Goal: Task Accomplishment & Management: Use online tool/utility

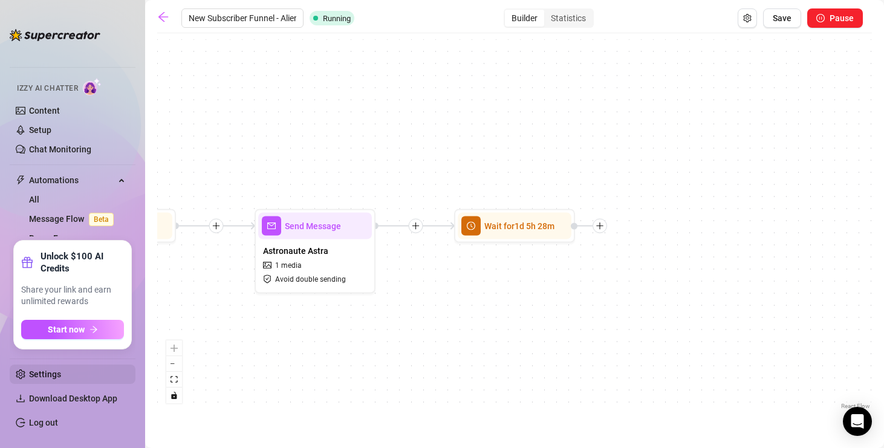
click at [39, 369] on link "Settings" at bounding box center [45, 374] width 32 height 10
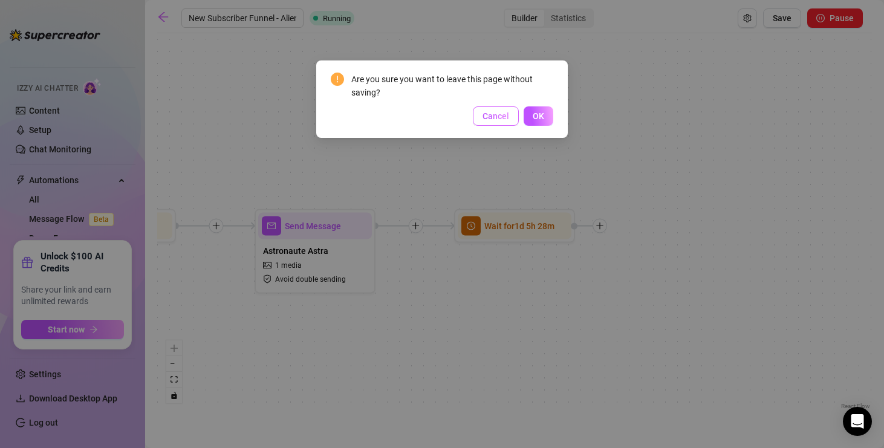
click at [496, 112] on span "Cancel" at bounding box center [496, 116] width 27 height 10
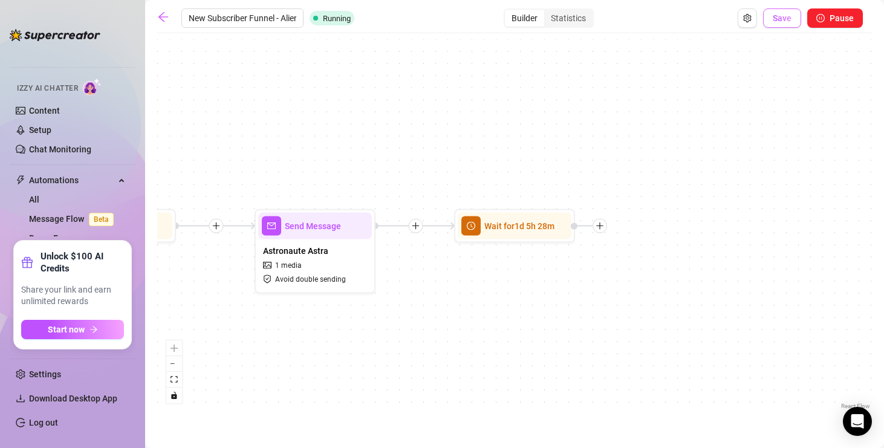
click at [783, 25] on button "Save" at bounding box center [782, 17] width 38 height 19
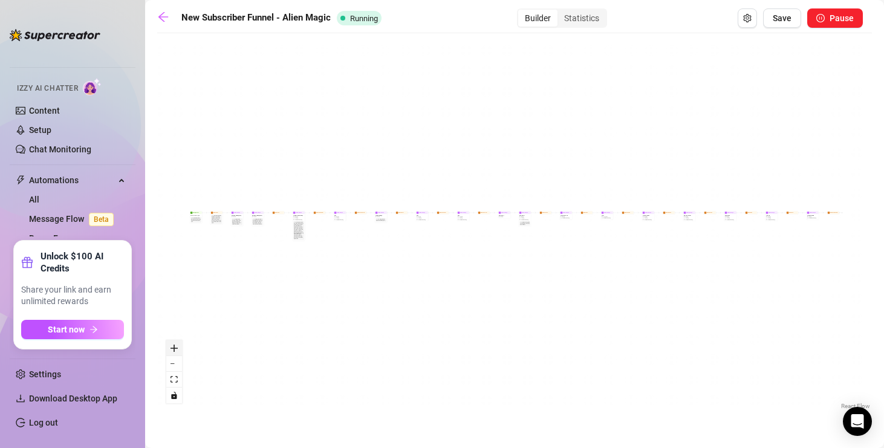
click at [176, 346] on icon "zoom in" at bounding box center [174, 348] width 7 height 7
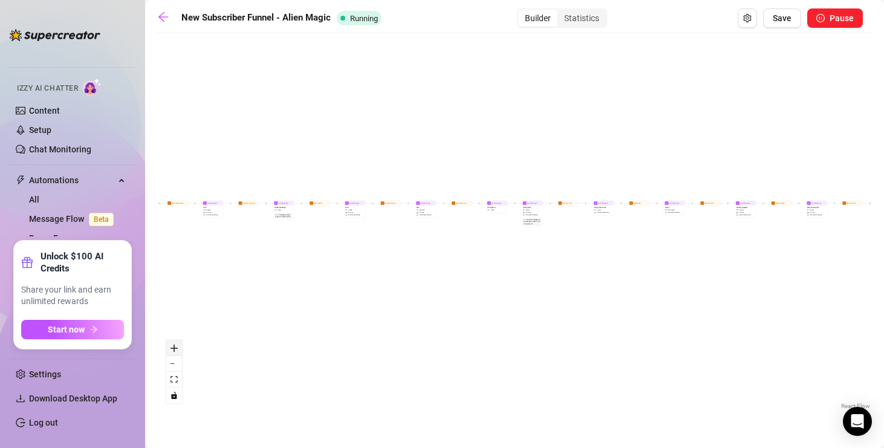
click at [175, 347] on icon "zoom in" at bounding box center [174, 348] width 7 height 7
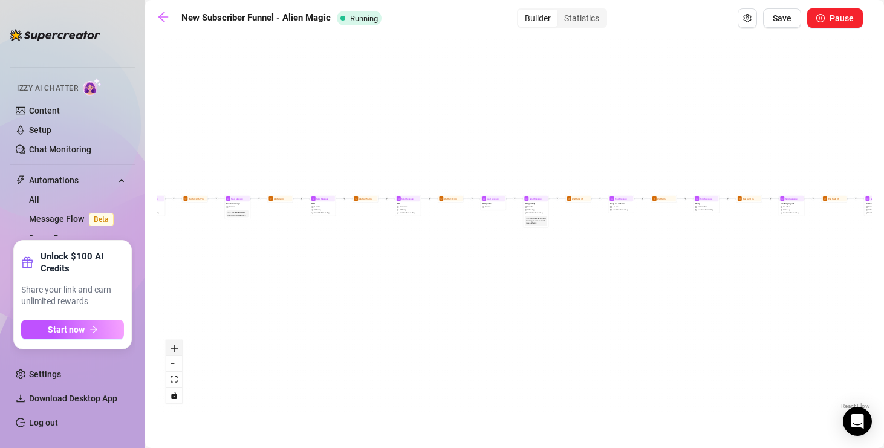
click at [175, 347] on icon "zoom in" at bounding box center [174, 348] width 7 height 7
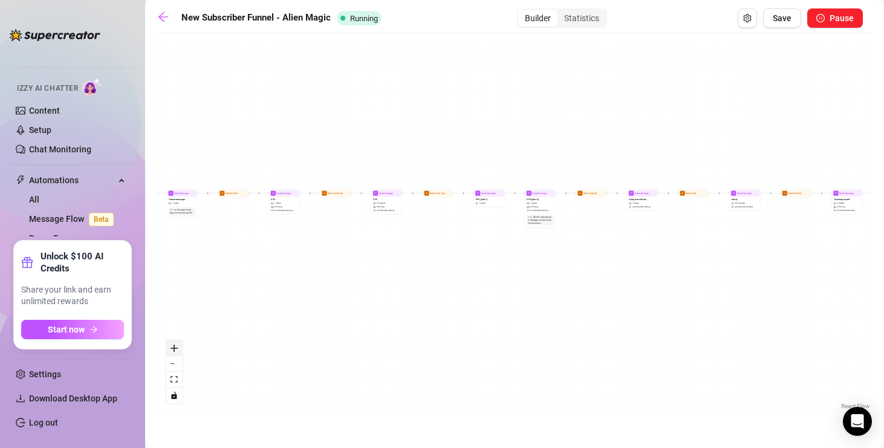
click at [175, 347] on icon "zoom in" at bounding box center [174, 348] width 7 height 7
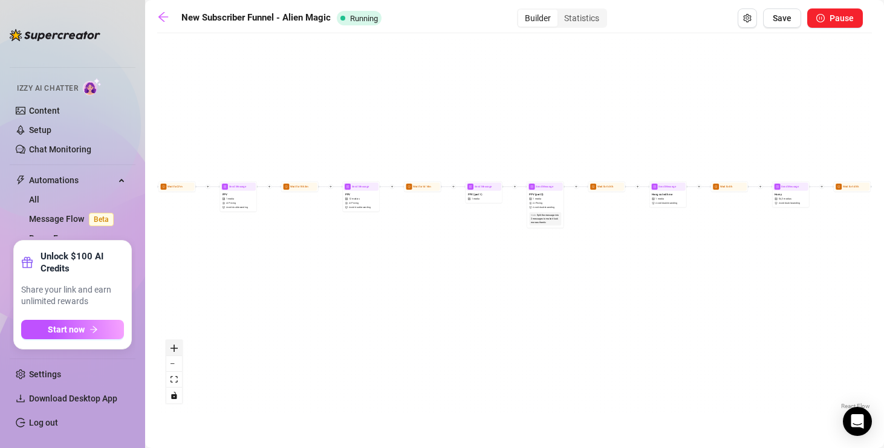
click at [175, 347] on icon "zoom in" at bounding box center [174, 348] width 7 height 7
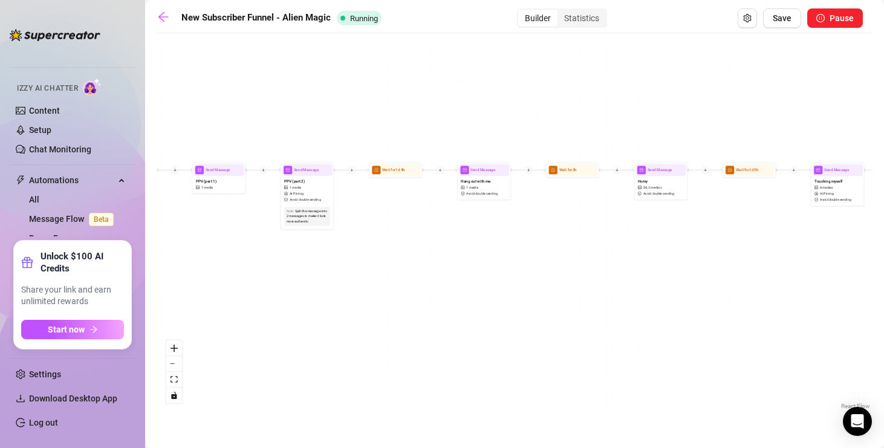
drag, startPoint x: 384, startPoint y: 296, endPoint x: 254, endPoint y: 297, distance: 130.0
click at [254, 297] on div "Wait for 1d 5h 28m Send Message Astronaute Astra 1 media Avoid double sending W…" at bounding box center [514, 225] width 715 height 373
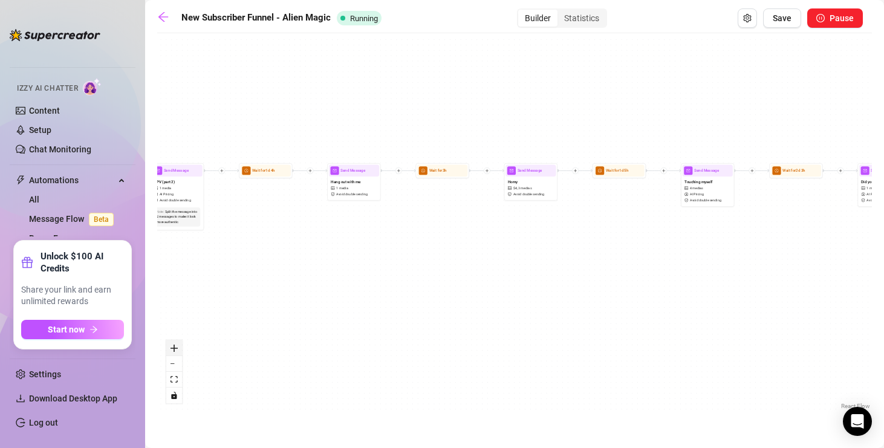
click at [169, 348] on button "zoom in" at bounding box center [174, 348] width 16 height 16
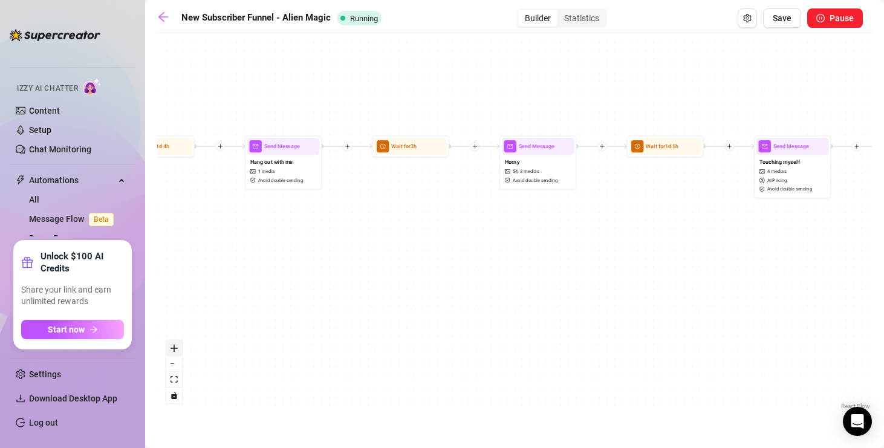
click at [169, 348] on button "zoom in" at bounding box center [174, 348] width 16 height 16
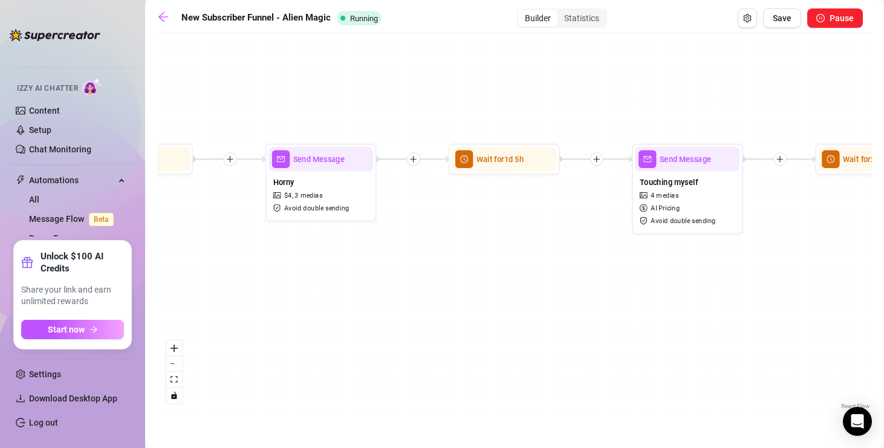
drag, startPoint x: 451, startPoint y: 323, endPoint x: 143, endPoint y: 394, distance: 315.8
click at [143, 394] on div "Home Creator Analytics Team Analytics Izzy AI Chatter Content Setup Chat Monito…" at bounding box center [442, 224] width 884 height 448
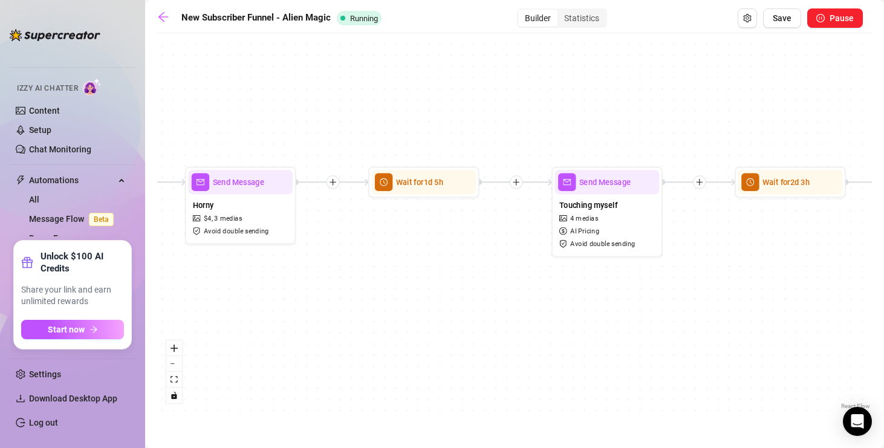
drag, startPoint x: 570, startPoint y: 313, endPoint x: 389, endPoint y: 314, distance: 181.4
click at [395, 313] on div "Wait for 1d 5h 28m Send Message Astronaute Astra 1 media Avoid double sending W…" at bounding box center [514, 225] width 715 height 373
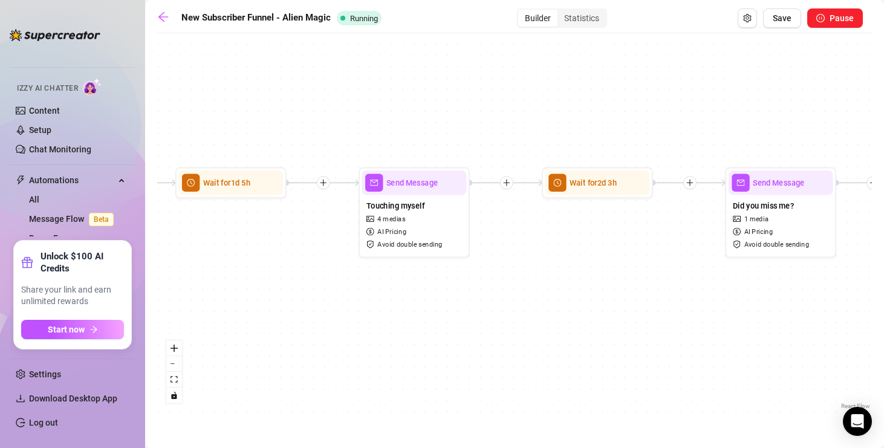
drag, startPoint x: 643, startPoint y: 287, endPoint x: 287, endPoint y: 290, distance: 356.2
click at [287, 290] on div "Wait for 1d 5h 28m Send Message Astronaute Astra 1 media Avoid double sending W…" at bounding box center [514, 225] width 715 height 373
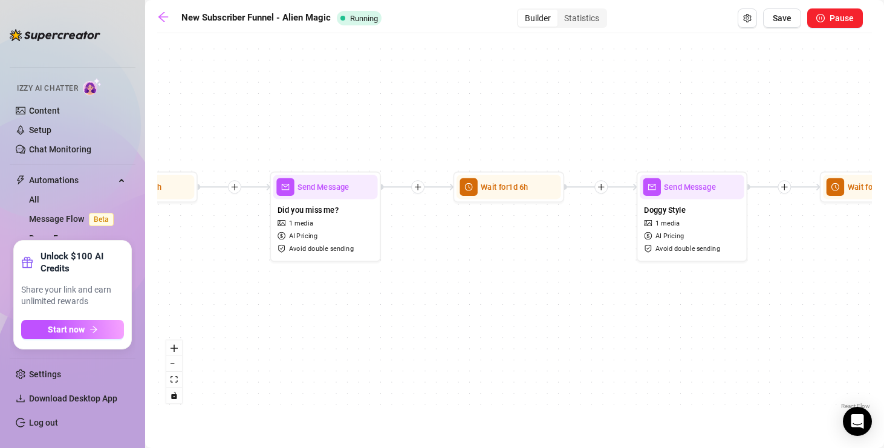
drag, startPoint x: 453, startPoint y: 286, endPoint x: 293, endPoint y: 284, distance: 160.3
click at [294, 285] on div "Wait for 1d 5h 28m Send Message Astronaute Astra 1 media Avoid double sending W…" at bounding box center [514, 225] width 715 height 373
drag, startPoint x: 485, startPoint y: 266, endPoint x: 349, endPoint y: 266, distance: 136.1
click at [349, 266] on div "Wait for 1d 5h 28m Send Message Astronaute Astra 1 media Avoid double sending W…" at bounding box center [514, 225] width 715 height 373
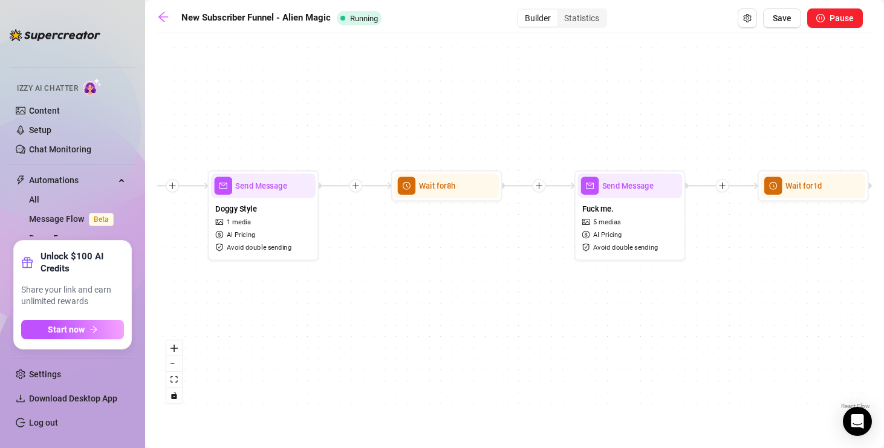
drag, startPoint x: 727, startPoint y: 255, endPoint x: 395, endPoint y: 256, distance: 332.0
click at [395, 256] on div "Wait for 1d 5h 28m Send Message Astronaute Astra 1 media Avoid double sending W…" at bounding box center [514, 225] width 715 height 373
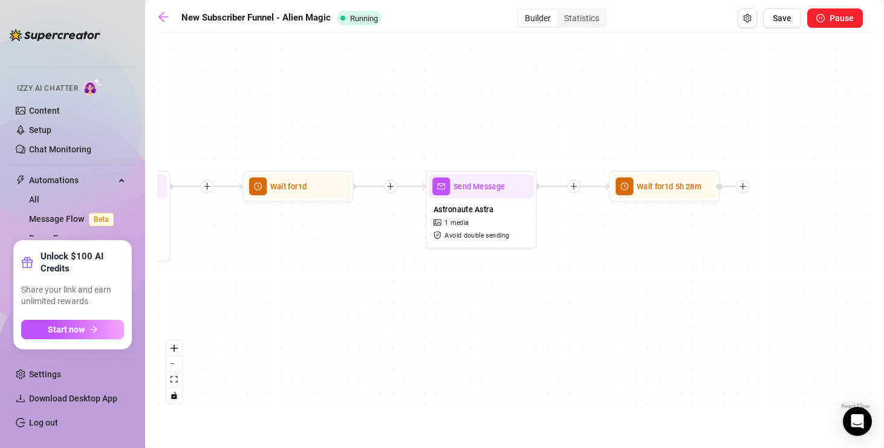
drag, startPoint x: 816, startPoint y: 269, endPoint x: 489, endPoint y: 276, distance: 327.2
click at [501, 271] on div "Wait for 1d 5h 28m Send Message Astronaute Astra 1 media Avoid double sending W…" at bounding box center [514, 225] width 715 height 373
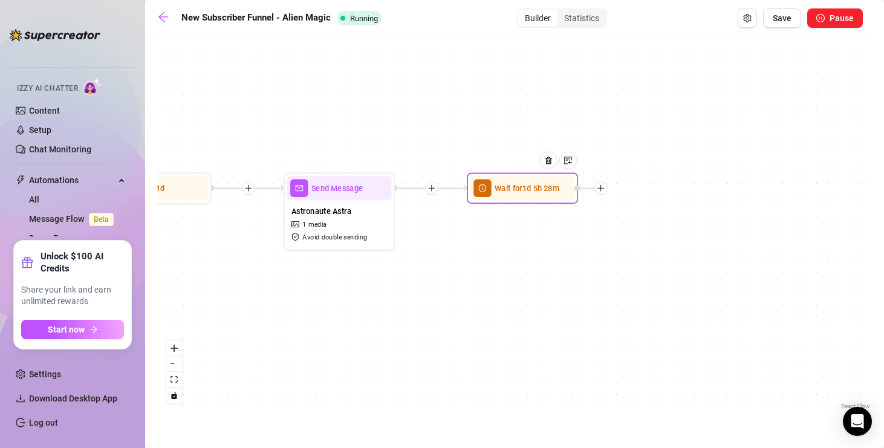
click at [604, 189] on icon "plus" at bounding box center [601, 188] width 8 height 8
click at [639, 227] on div "Message" at bounding box center [655, 227] width 81 height 19
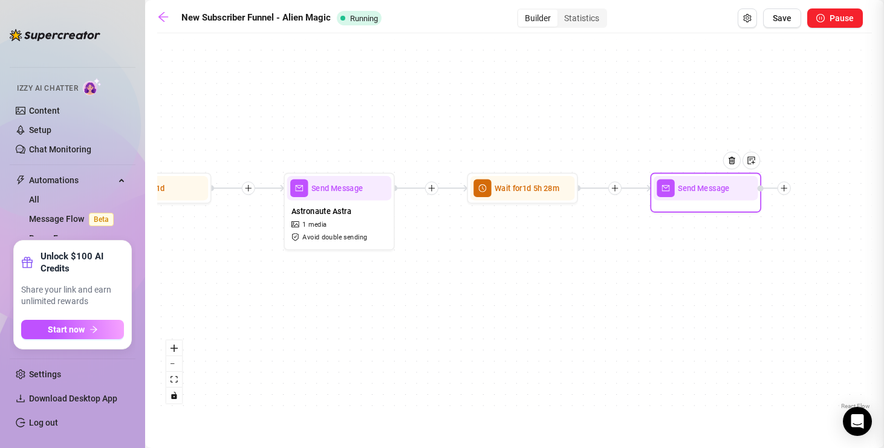
type textarea "Write your message here"
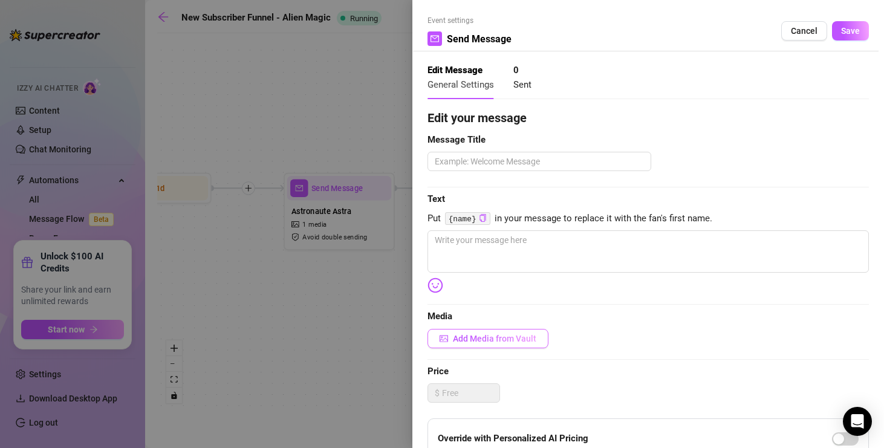
click at [515, 342] on span "Add Media from Vault" at bounding box center [494, 339] width 83 height 10
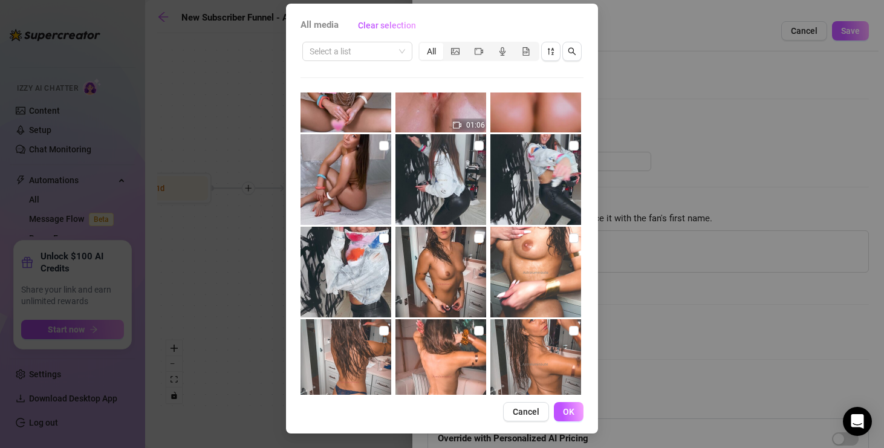
scroll to position [4897, 0]
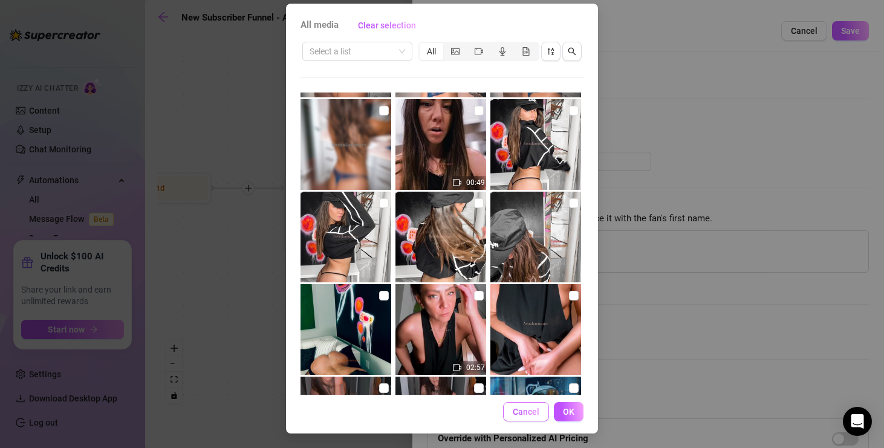
click at [521, 412] on span "Cancel" at bounding box center [526, 412] width 27 height 10
